Goal: Task Accomplishment & Management: Manage account settings

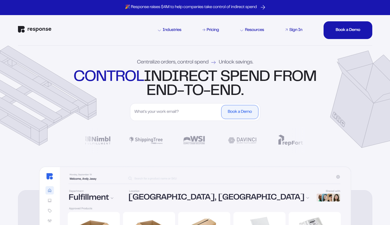
click at [295, 30] on div "Sign In" at bounding box center [295, 30] width 13 height 4
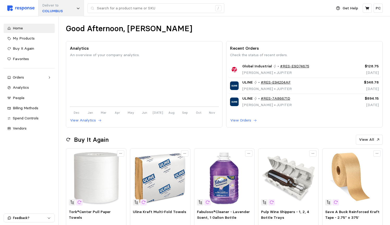
click at [74, 11] on div "Deliver to [GEOGRAPHIC_DATA]" at bounding box center [61, 8] width 46 height 16
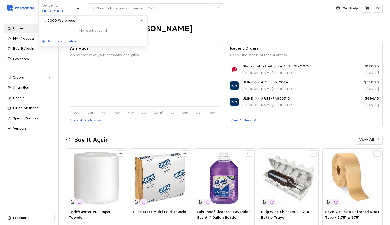
type input "3000 Warehouse"
click at [141, 19] on icon "Clear value" at bounding box center [141, 20] width 3 height 3
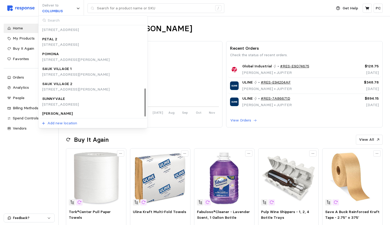
scroll to position [201, 0]
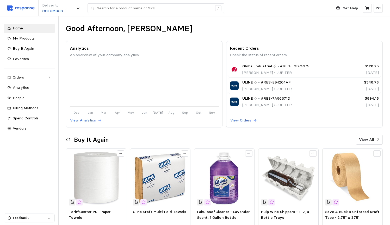
click at [28, 162] on div "Home My Products Buy It Again Favorites Orders Needs Review Processing Complete…" at bounding box center [29, 120] width 58 height 209
click at [27, 96] on div "People" at bounding box center [32, 98] width 38 height 6
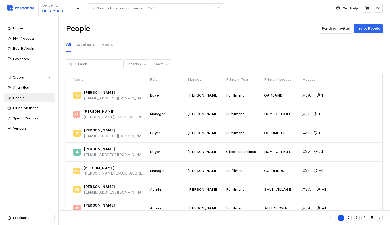
click at [84, 45] on p "Locations" at bounding box center [85, 44] width 19 height 7
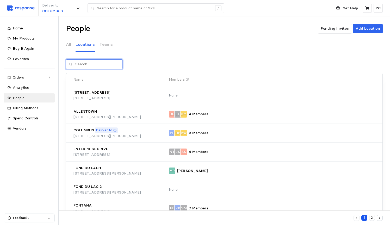
click at [97, 64] on input "text" at bounding box center [97, 64] width 44 height 9
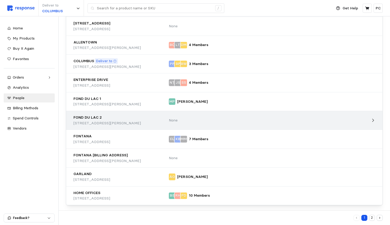
scroll to position [67, 0]
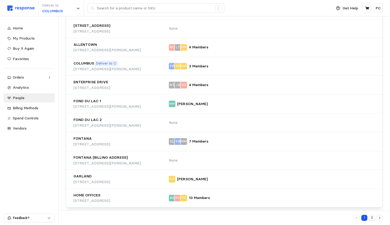
type input "3000"
click at [372, 218] on button "2" at bounding box center [372, 218] width 6 height 6
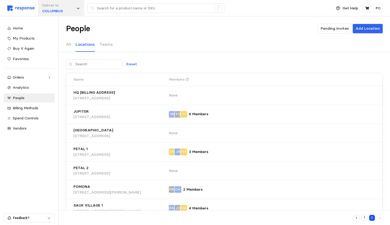
click at [60, 9] on p "COLUMBUS" at bounding box center [52, 11] width 21 height 6
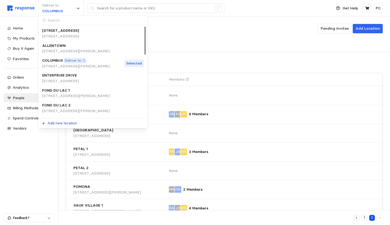
click at [52, 121] on p "Add new location" at bounding box center [62, 124] width 30 height 6
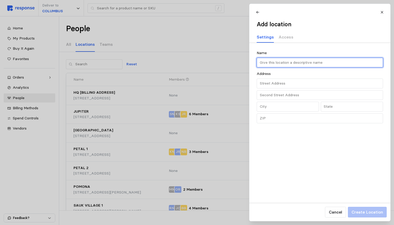
click at [278, 63] on input "text" at bounding box center [319, 62] width 120 height 9
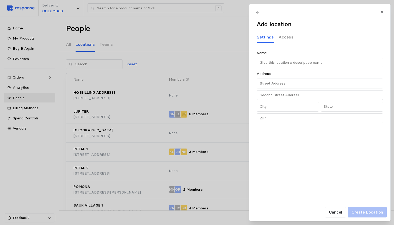
click at [283, 40] on div "Access" at bounding box center [285, 37] width 15 height 11
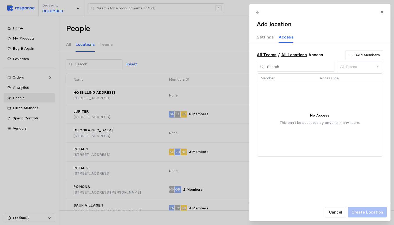
click at [260, 33] on div "Settings" at bounding box center [265, 37] width 17 height 11
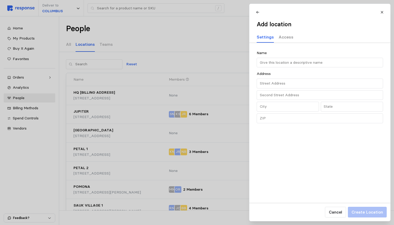
click at [286, 34] on p "Access" at bounding box center [285, 37] width 15 height 7
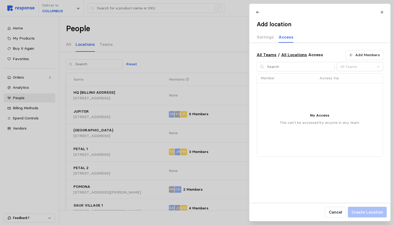
click at [313, 79] on th "Member" at bounding box center [286, 79] width 59 height 10
drag, startPoint x: 281, startPoint y: 123, endPoint x: 343, endPoint y: 125, distance: 62.3
click at [344, 125] on div "Member Access Via" at bounding box center [320, 115] width 126 height 83
click at [343, 123] on div "Member Access Via" at bounding box center [320, 115] width 126 height 83
click at [383, 13] on icon at bounding box center [382, 12] width 2 height 2
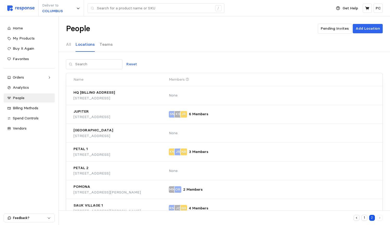
click at [104, 48] on div "Teams" at bounding box center [106, 45] width 13 height 14
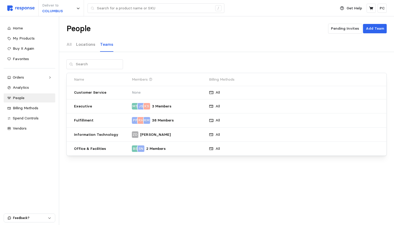
click at [89, 44] on p "Locations" at bounding box center [85, 44] width 19 height 7
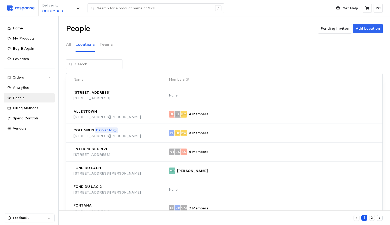
click at [100, 40] on div "Teams" at bounding box center [106, 45] width 13 height 14
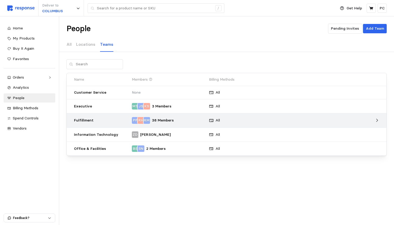
click at [109, 119] on p "Fulfillment" at bounding box center [101, 121] width 54 height 6
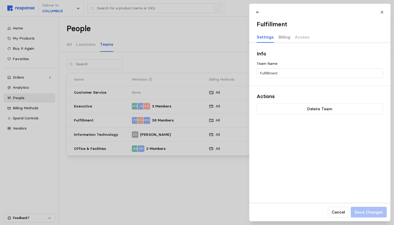
click at [283, 36] on p "Billing" at bounding box center [284, 37] width 12 height 7
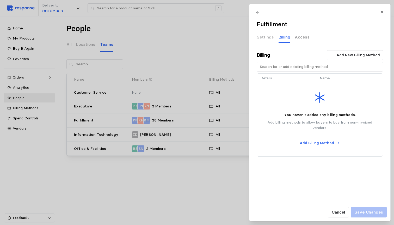
click at [297, 39] on p "Access" at bounding box center [302, 37] width 15 height 7
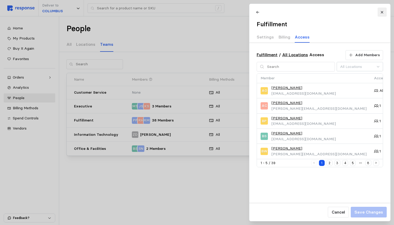
click at [383, 15] on button at bounding box center [381, 12] width 9 height 9
